Goal: Task Accomplishment & Management: Manage account settings

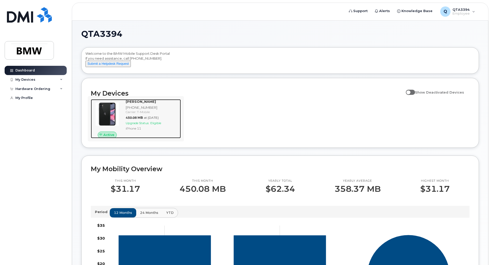
click at [127, 109] on div "Rick Smigel 864-567-4145 Carrier: T-Mobile 450.08 MB at Aug 01, 2025 Upgrade St…" at bounding box center [152, 118] width 57 height 39
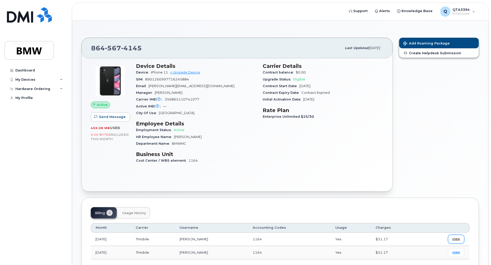
click at [453, 235] on link "view" at bounding box center [456, 238] width 16 height 9
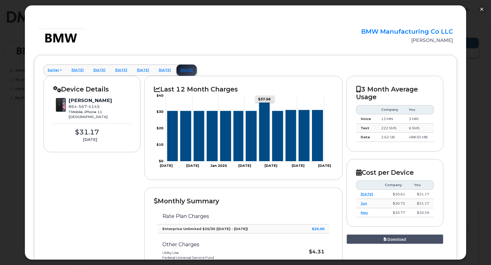
click at [259, 127] on rect "Chart" at bounding box center [245, 127] width 158 height 65
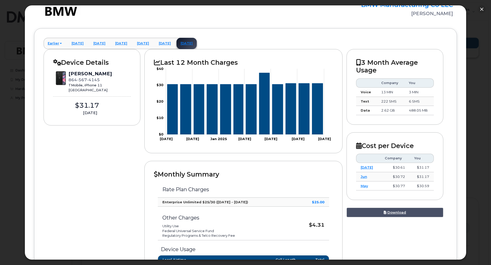
scroll to position [24, 0]
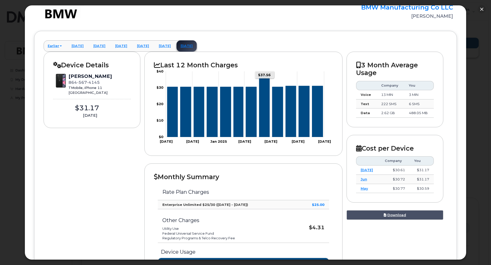
click at [262, 92] on icon "Series" at bounding box center [264, 105] width 11 height 61
click at [110, 47] on link "[DATE]" at bounding box center [99, 45] width 20 height 11
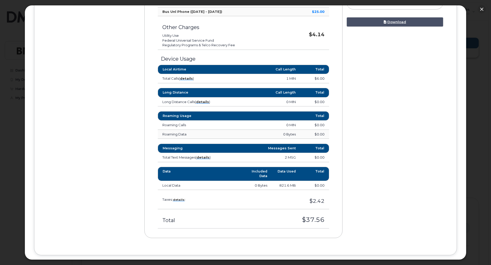
scroll to position [229, 0]
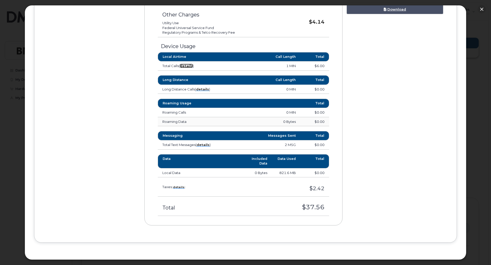
click at [191, 64] on strong "details" at bounding box center [186, 66] width 13 height 4
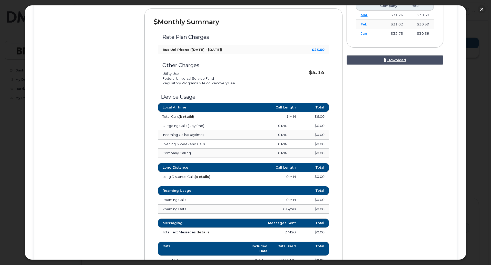
scroll to position [50, 0]
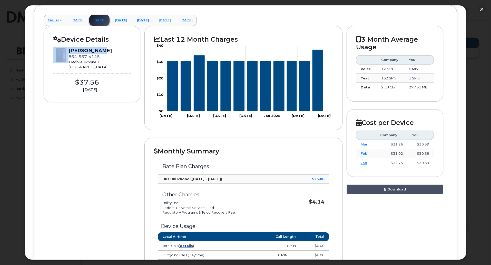
drag, startPoint x: 99, startPoint y: 49, endPoint x: 64, endPoint y: 47, distance: 35.5
click at [64, 47] on div "Device Details SMIGEL, RICK 864 567 4145 TMobile, iPhone 11 Greenville $37.56 A…" at bounding box center [92, 64] width 97 height 76
drag, startPoint x: 103, startPoint y: 57, endPoint x: 92, endPoint y: 57, distance: 10.5
click at [97, 57] on div "SMIGEL, RICK 864 567 4145 TMobile, iPhone 11 Greenville" at bounding box center [92, 58] width 78 height 22
click at [58, 39] on icon at bounding box center [57, 39] width 8 height 6
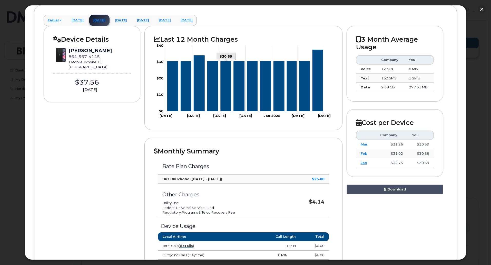
scroll to position [0, 0]
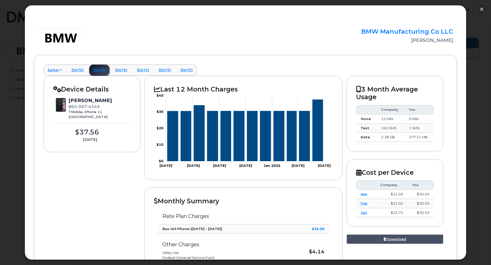
click at [440, 41] on div "SMIGEL, RICK" at bounding box center [386, 40] width 133 height 7
click at [447, 32] on h2 "BMW Manufacturing Co LLC" at bounding box center [386, 31] width 133 height 7
click at [481, 8] on button "button" at bounding box center [482, 9] width 8 height 8
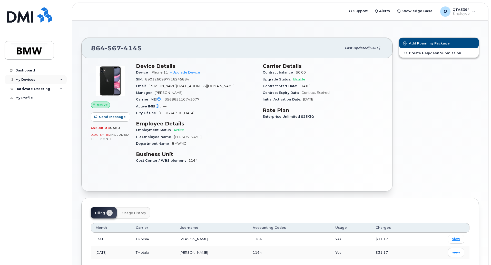
click at [47, 81] on div "My Devices" at bounding box center [36, 79] width 62 height 9
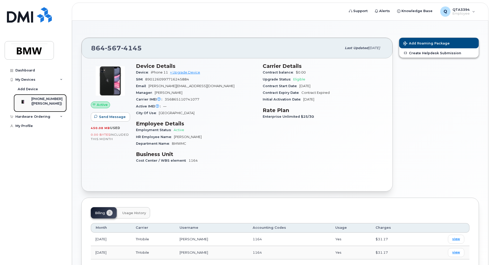
click at [47, 100] on div "[PHONE_NUMBER]" at bounding box center [46, 98] width 31 height 5
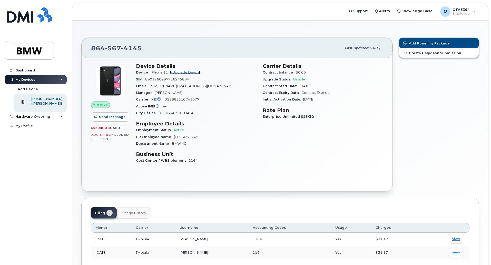
click at [181, 71] on link "+ Upgrade Device" at bounding box center [185, 72] width 30 height 4
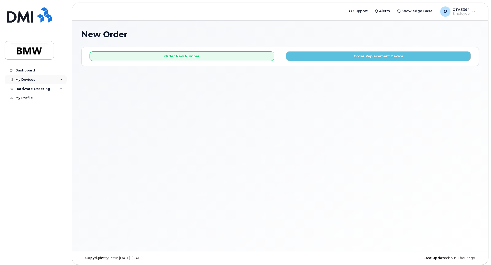
click at [27, 79] on div "My Devices" at bounding box center [25, 79] width 20 height 4
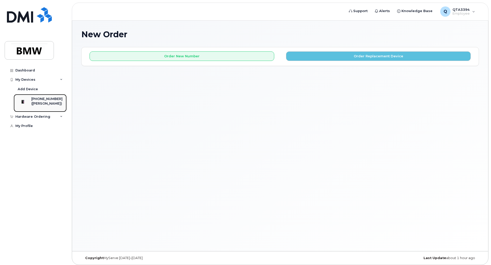
click at [44, 101] on div "[PHONE_NUMBER]" at bounding box center [46, 98] width 31 height 5
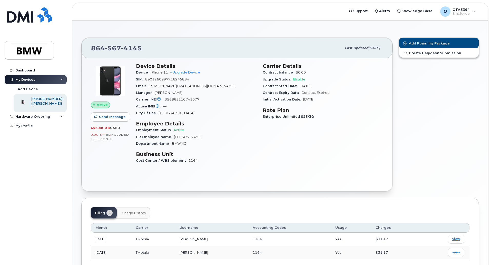
drag, startPoint x: 357, startPoint y: 47, endPoint x: 371, endPoint y: 47, distance: 14.1
click at [371, 47] on span "[DATE]" at bounding box center [374, 48] width 12 height 4
click at [365, 60] on div "Carrier Details Contract balance $0.00 Upgrade Status Eligible Contract Start D…" at bounding box center [323, 115] width 127 height 111
click at [296, 79] on span "Eligible" at bounding box center [299, 79] width 12 height 4
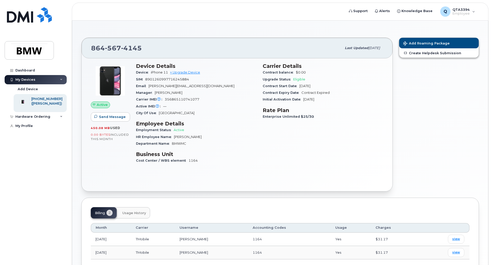
click at [360, 101] on div "Initial Activation Date [DATE]" at bounding box center [323, 99] width 121 height 7
